Goal: Information Seeking & Learning: Learn about a topic

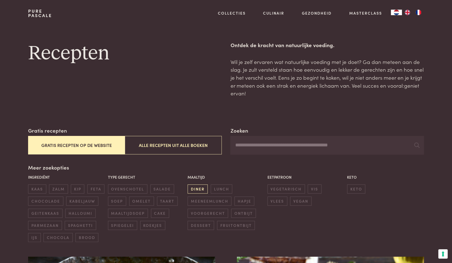
click at [200, 192] on span "diner" at bounding box center [198, 188] width 20 height 9
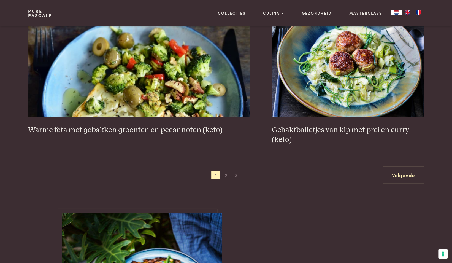
scroll to position [1023, 0]
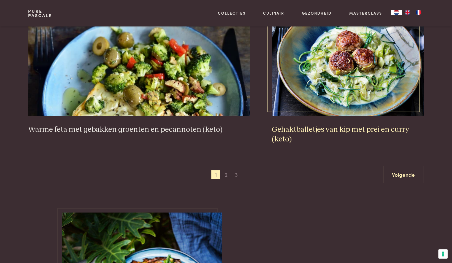
click at [321, 129] on h3 "Gehaktballetjes van kip met prei en curry (keto)" at bounding box center [348, 134] width 152 height 19
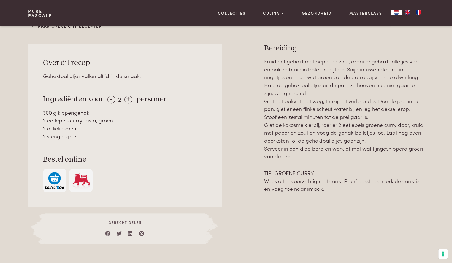
scroll to position [233, 0]
